Goal: Task Accomplishment & Management: Use online tool/utility

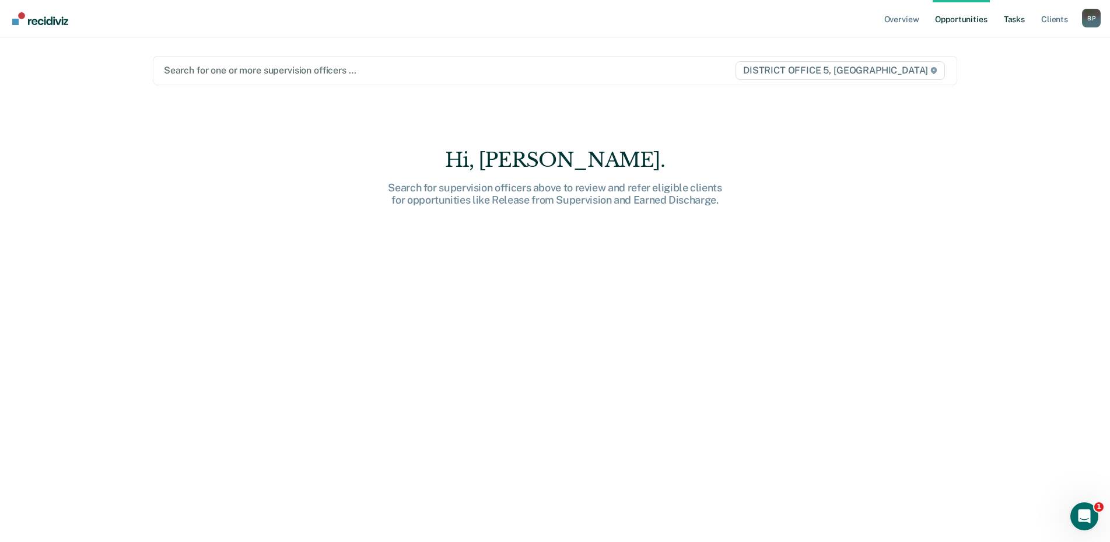
click at [1013, 20] on link "Tasks" at bounding box center [1014, 18] width 26 height 37
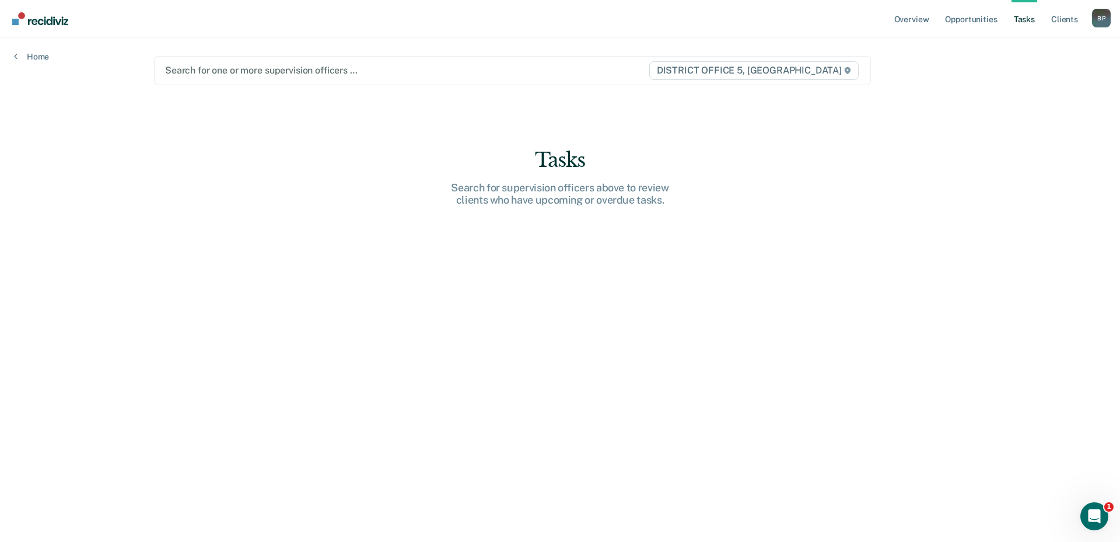
click at [1017, 19] on link "Tasks" at bounding box center [1024, 18] width 26 height 37
click at [313, 68] on div at bounding box center [406, 70] width 483 height 13
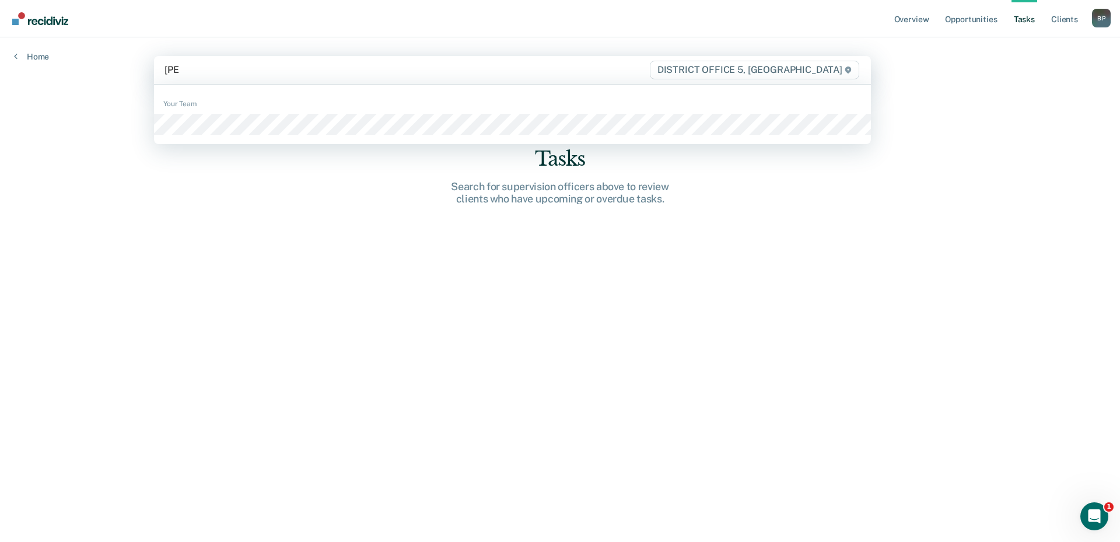
type input "liles"
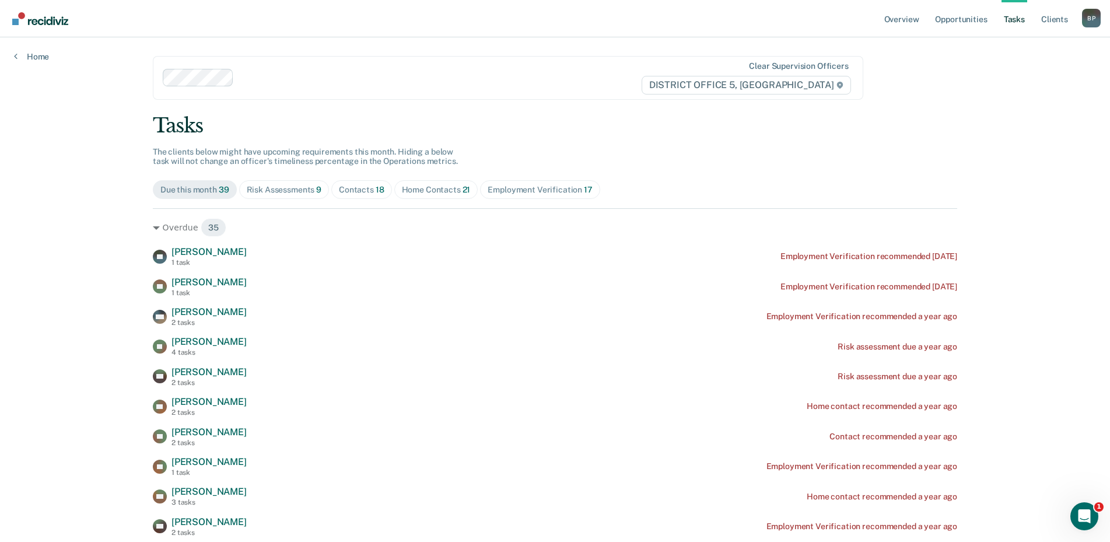
click at [278, 193] on div "Risk Assessments 9" at bounding box center [284, 190] width 75 height 10
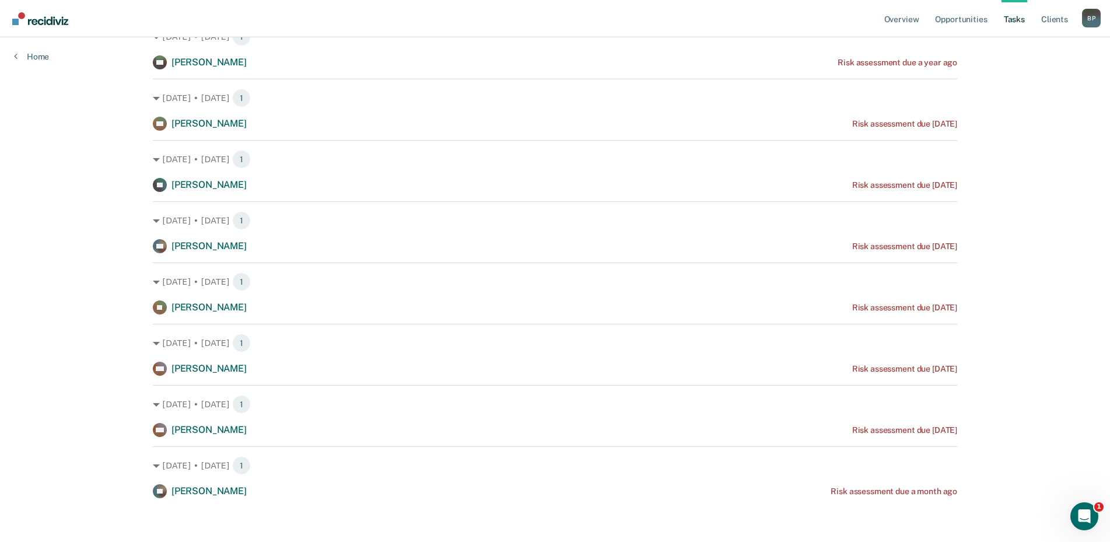
scroll to position [255, 0]
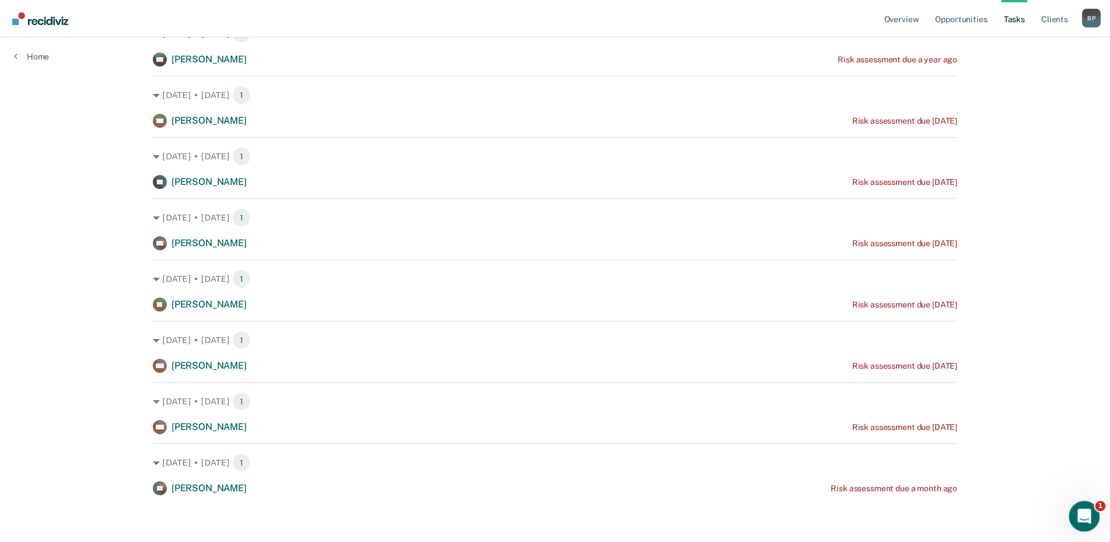
click at [1085, 520] on icon "Open Intercom Messenger" at bounding box center [1082, 514] width 19 height 19
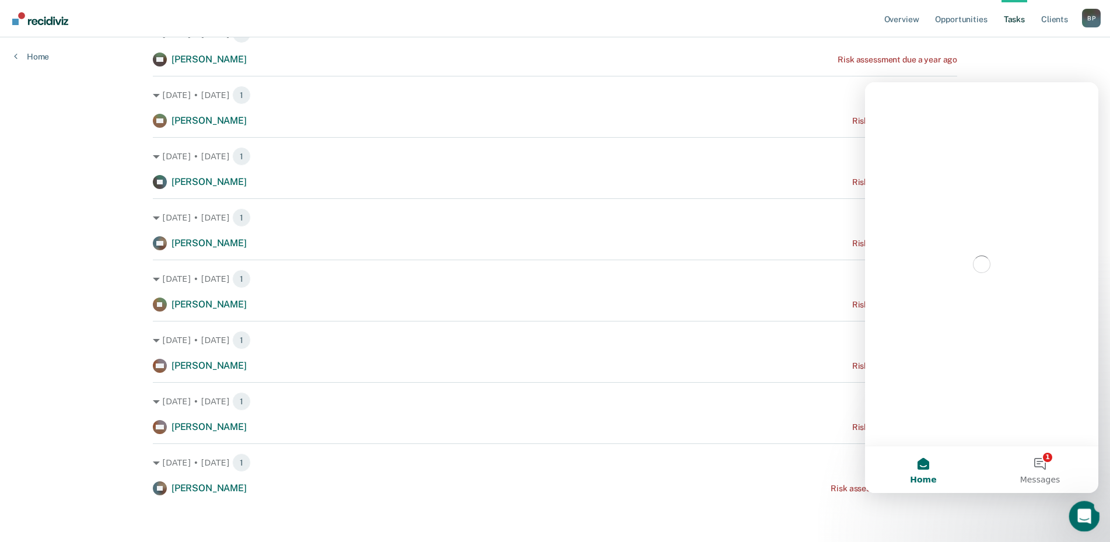
scroll to position [0, 0]
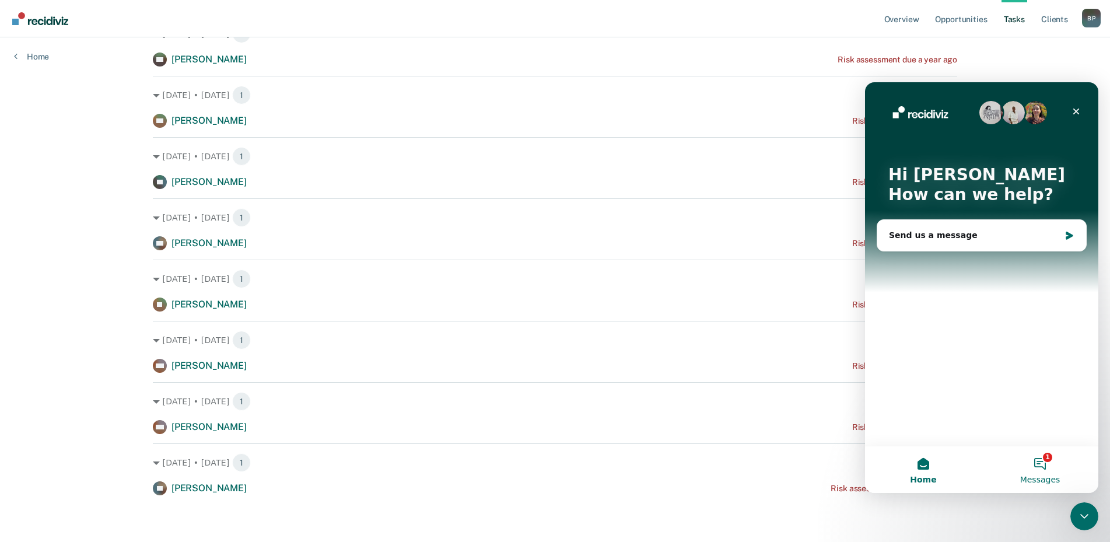
click at [1050, 468] on button "1 Messages" at bounding box center [1040, 469] width 117 height 47
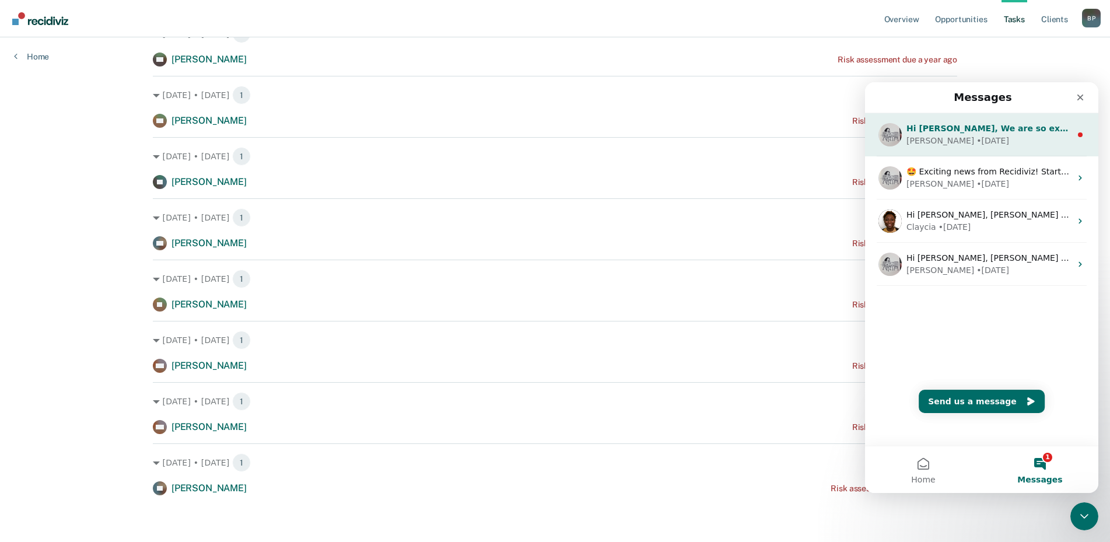
drag, startPoint x: 1077, startPoint y: 133, endPoint x: 922, endPoint y: 124, distance: 155.4
click at [922, 124] on div "Hi Patrick, We are so excited to announce a brand new feature: AI case note sea…" at bounding box center [981, 134] width 233 height 43
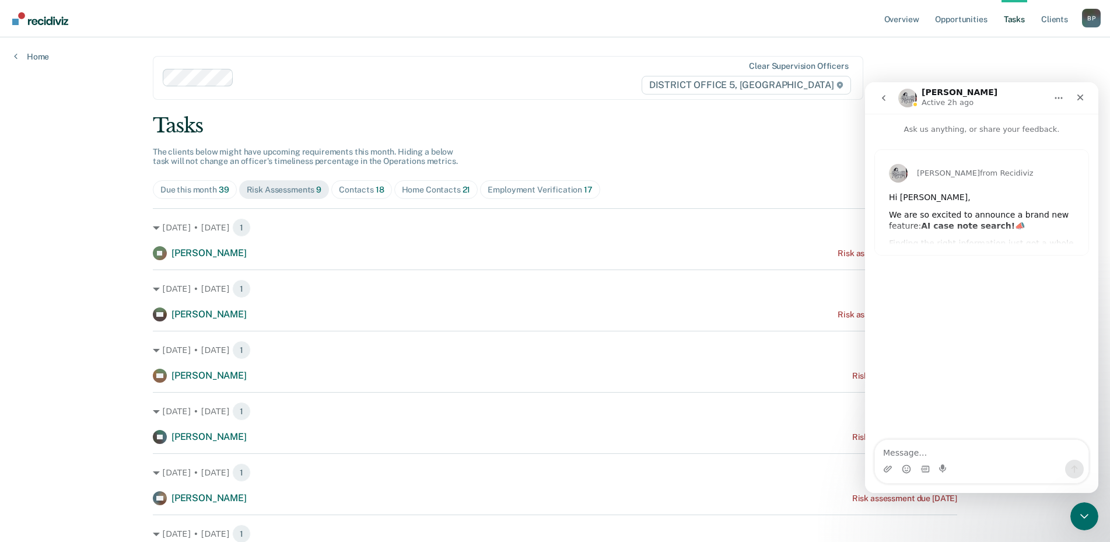
scroll to position [255, 0]
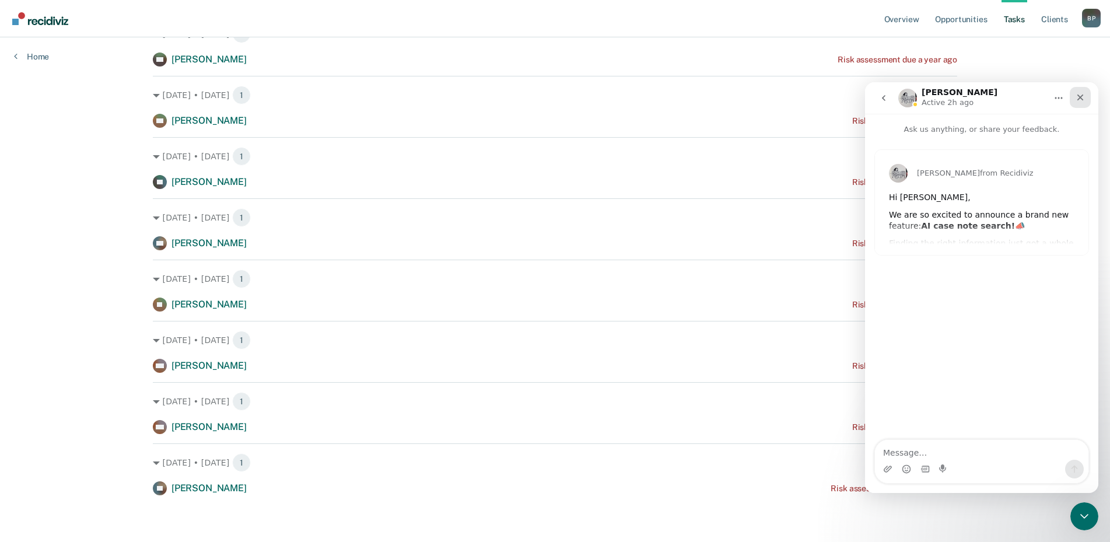
click at [1082, 94] on icon "Close" at bounding box center [1080, 97] width 9 height 9
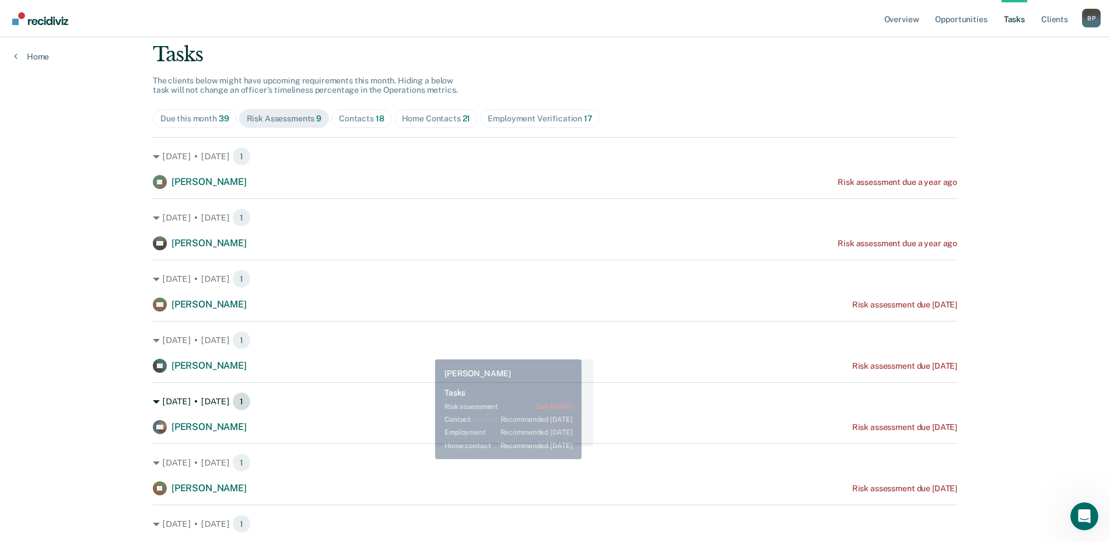
scroll to position [0, 0]
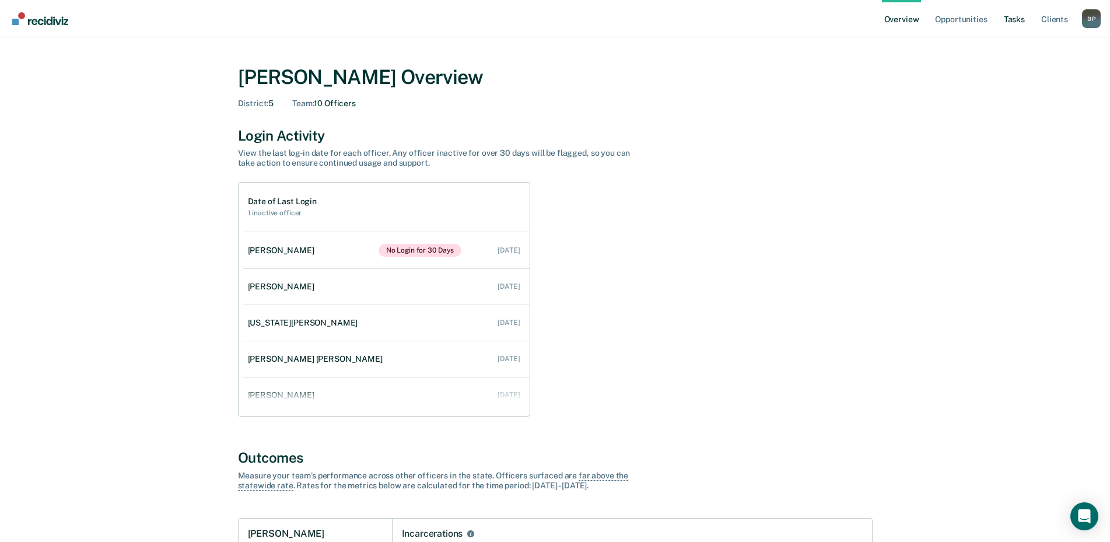
click at [1017, 24] on link "Tasks" at bounding box center [1014, 18] width 26 height 37
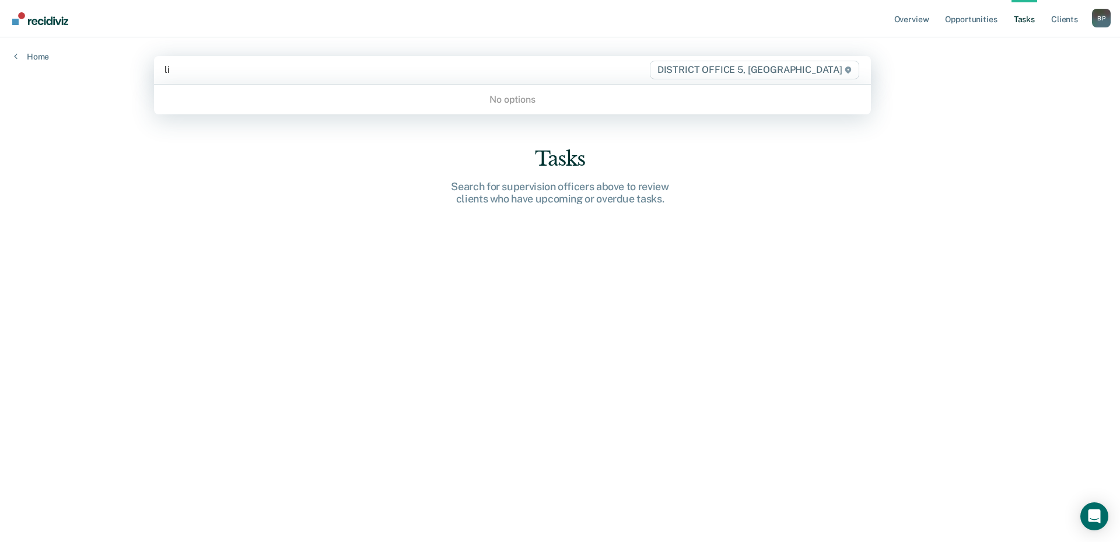
type input "l"
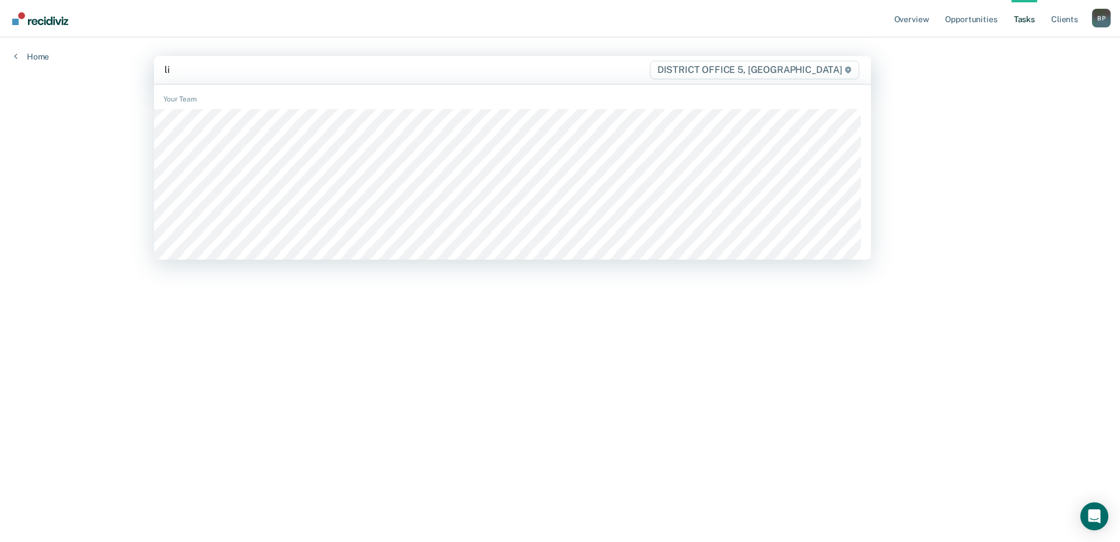
type input "lil"
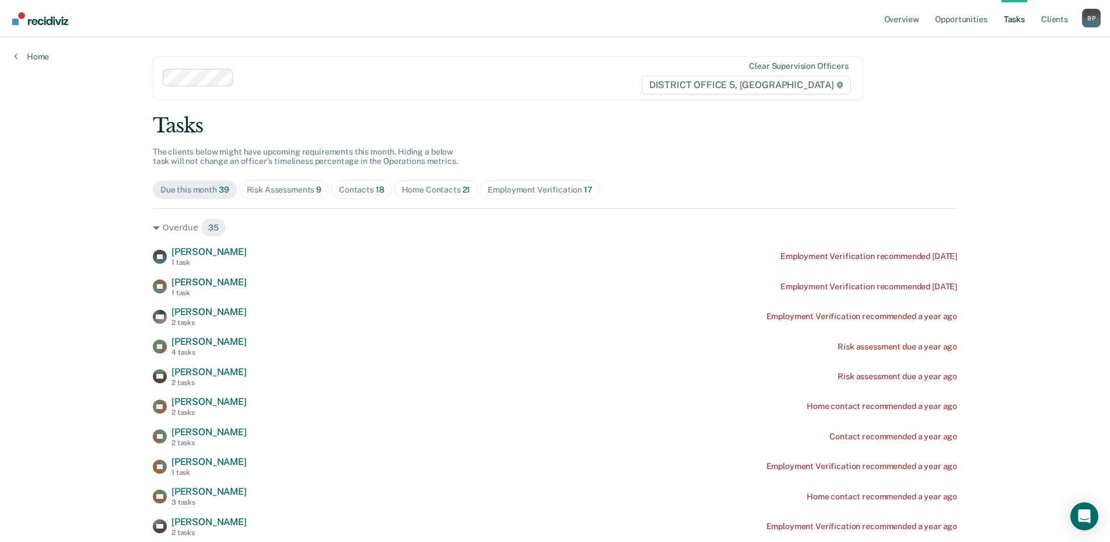
click at [444, 192] on div "Home Contacts 21" at bounding box center [436, 190] width 69 height 10
